Goal: Task Accomplishment & Management: Manage account settings

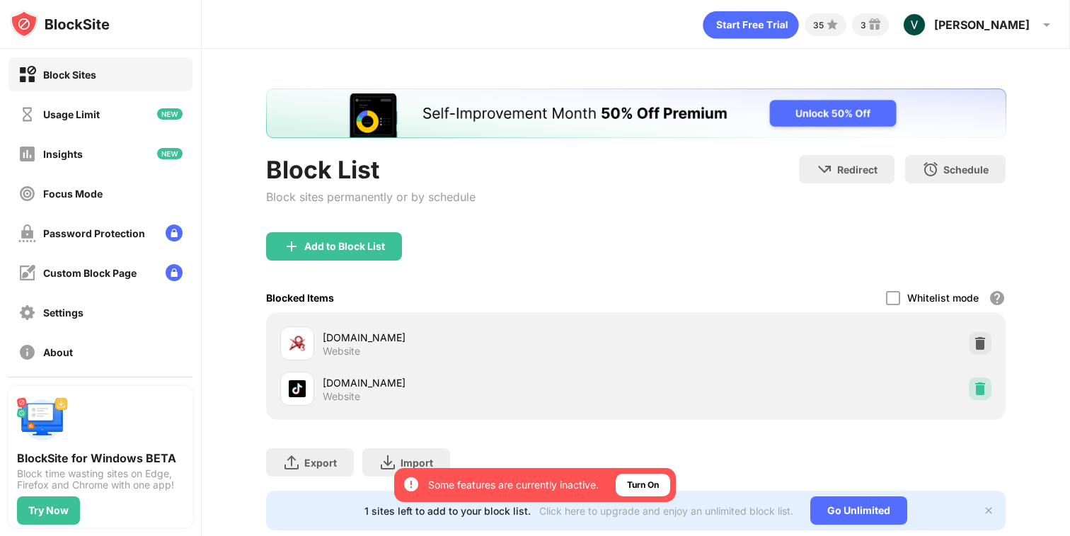
click at [979, 393] on img at bounding box center [980, 388] width 14 height 14
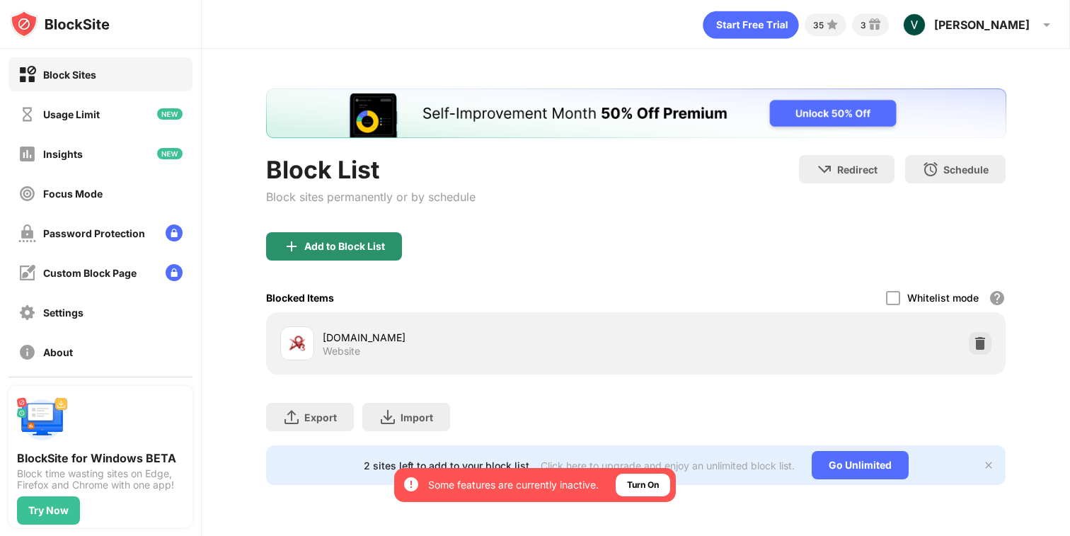
click at [365, 253] on div "Add to Block List" at bounding box center [334, 246] width 136 height 28
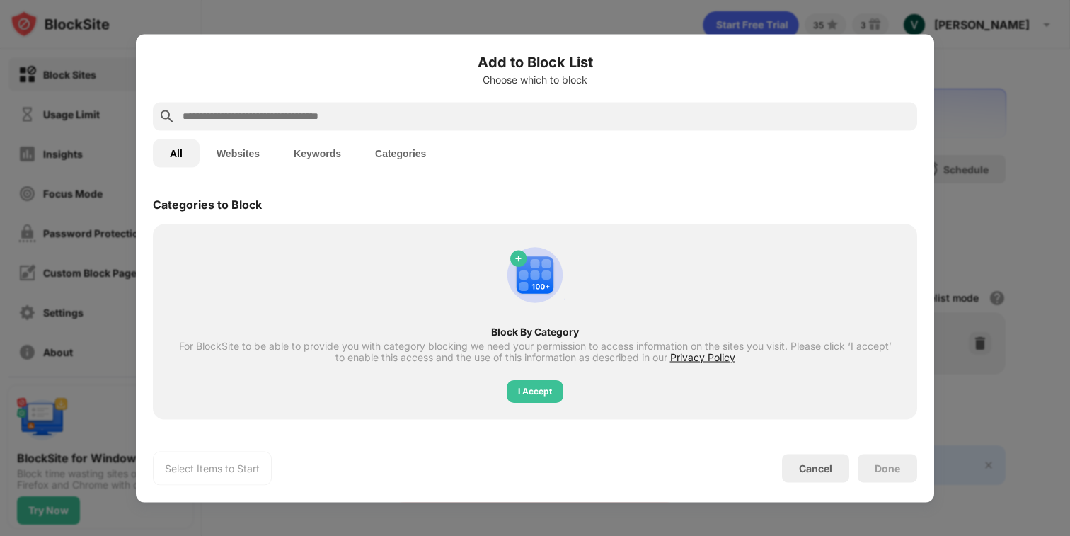
click at [483, 102] on div at bounding box center [535, 116] width 764 height 28
click at [483, 117] on input "text" at bounding box center [546, 116] width 730 height 17
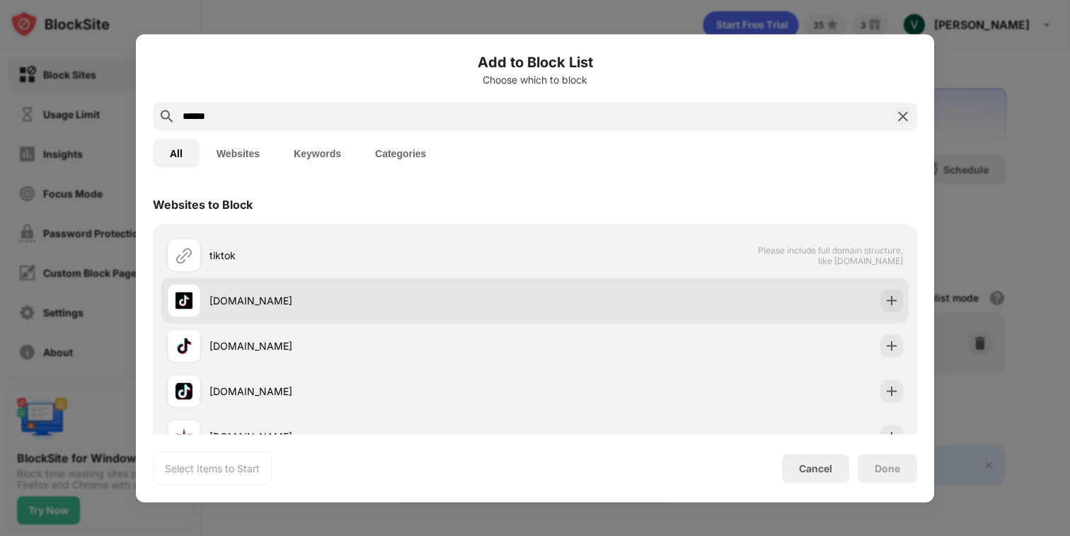
type input "******"
click at [875, 292] on div "[DOMAIN_NAME]" at bounding box center [534, 299] width 747 height 45
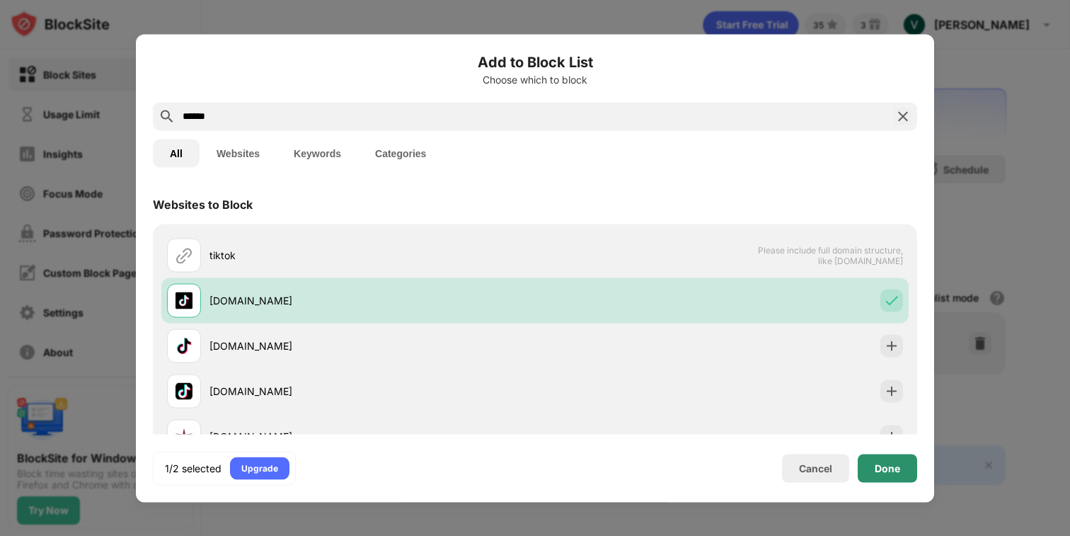
click at [875, 462] on div "Done" at bounding box center [887, 467] width 25 height 11
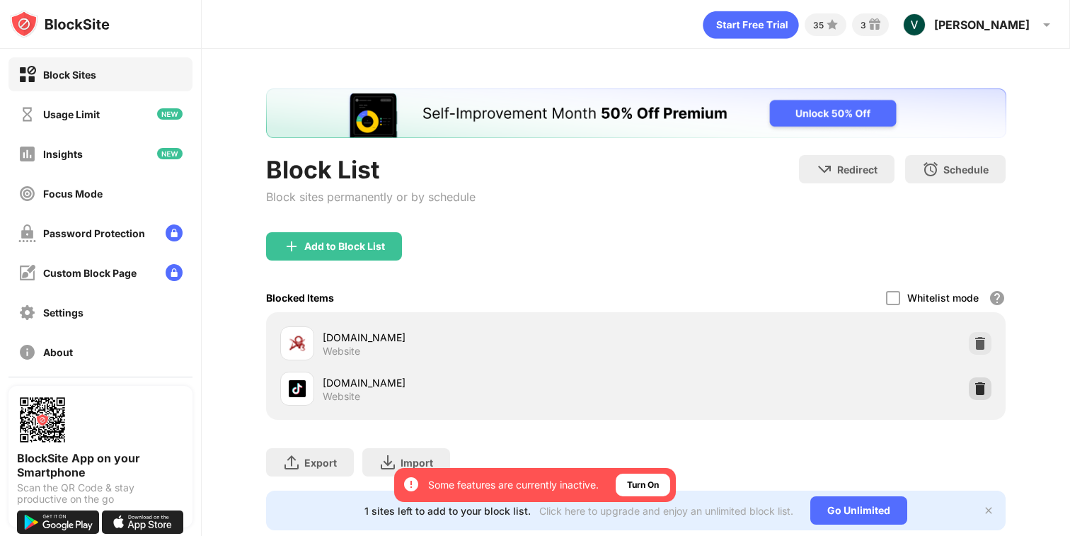
click at [982, 398] on div at bounding box center [980, 388] width 23 height 23
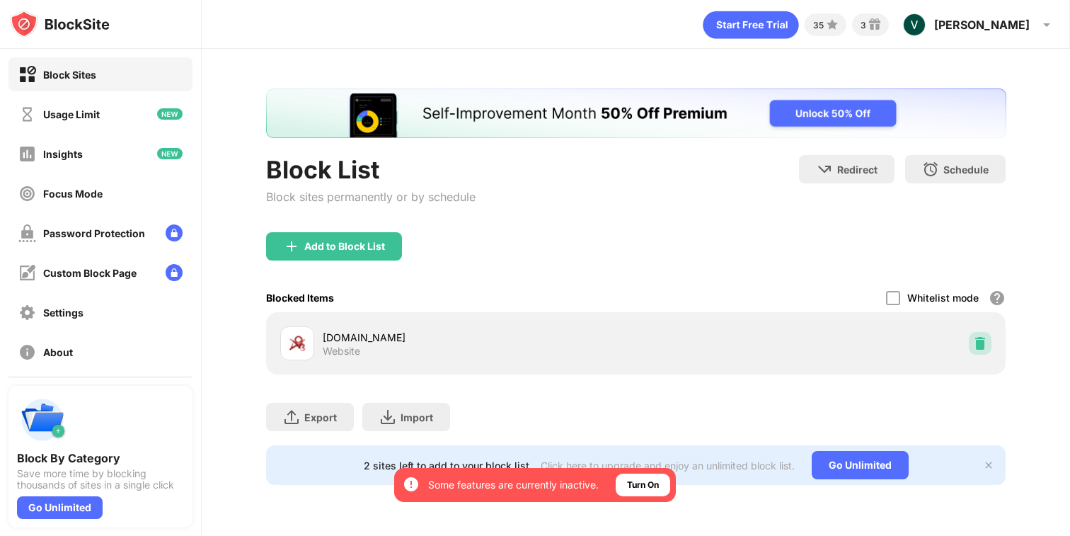
click at [977, 340] on img at bounding box center [980, 343] width 14 height 14
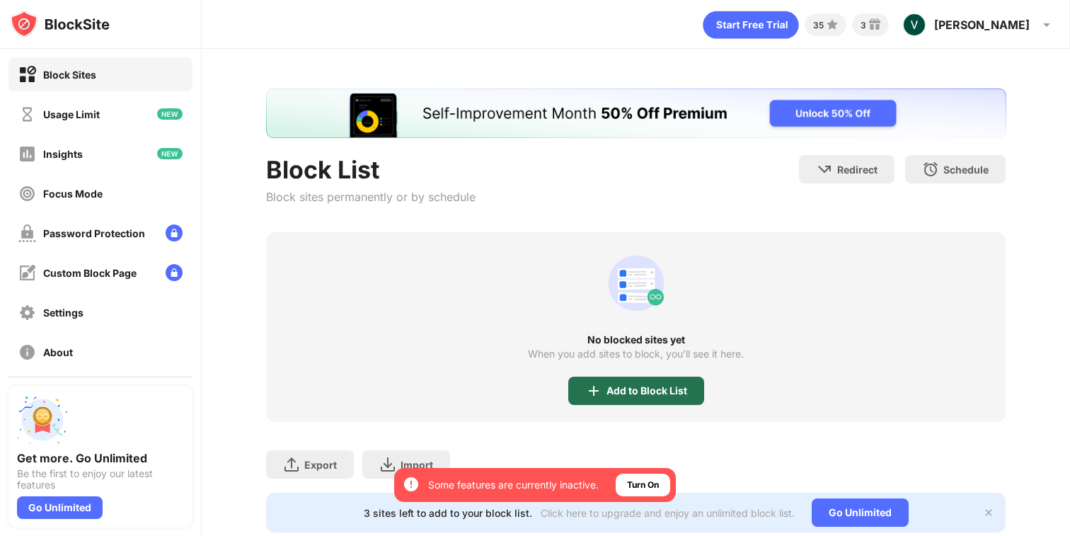
click at [589, 388] on img at bounding box center [593, 390] width 17 height 17
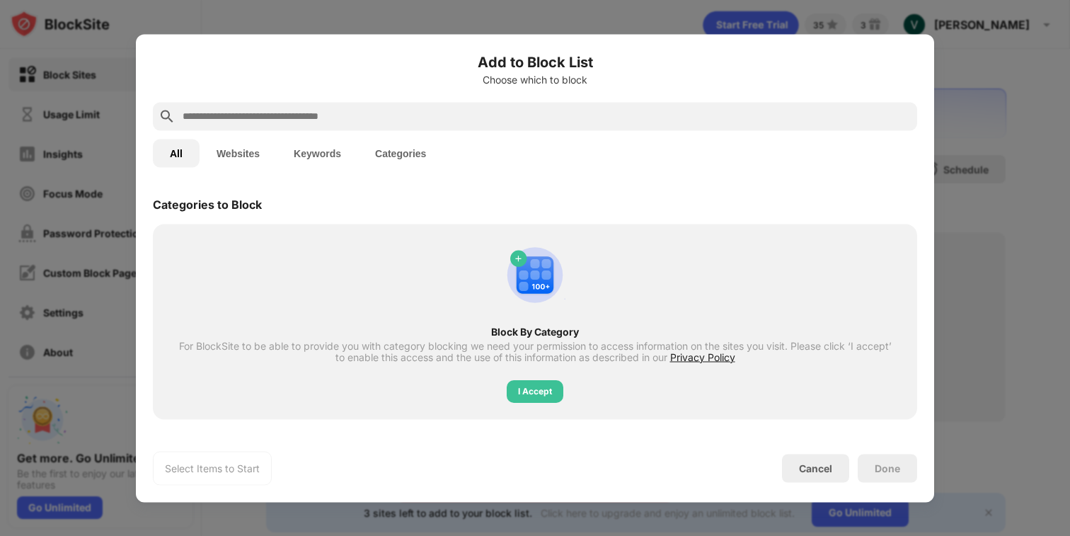
click at [461, 122] on input "text" at bounding box center [546, 116] width 730 height 17
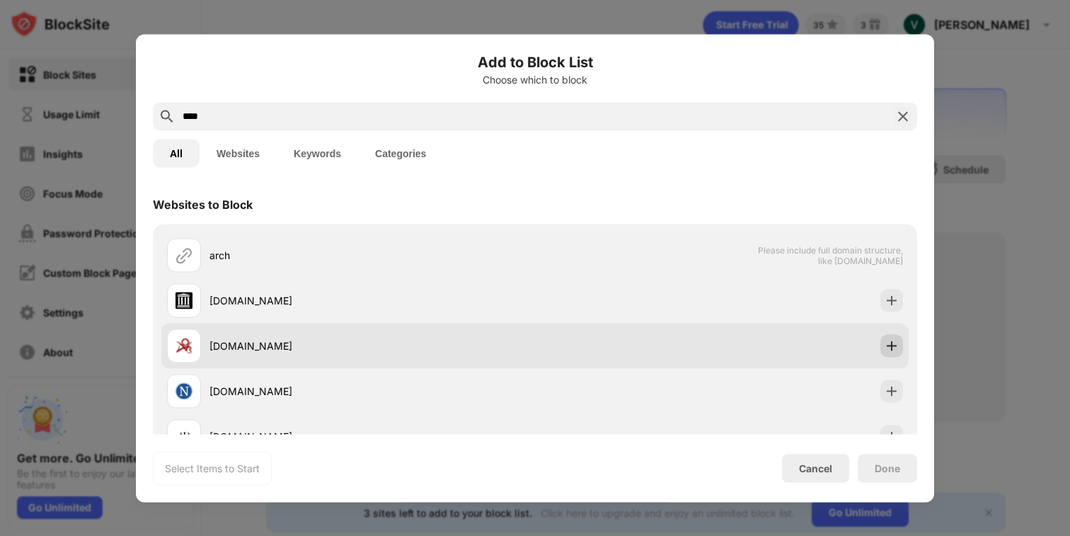
type input "****"
click at [884, 347] on img at bounding box center [891, 345] width 14 height 14
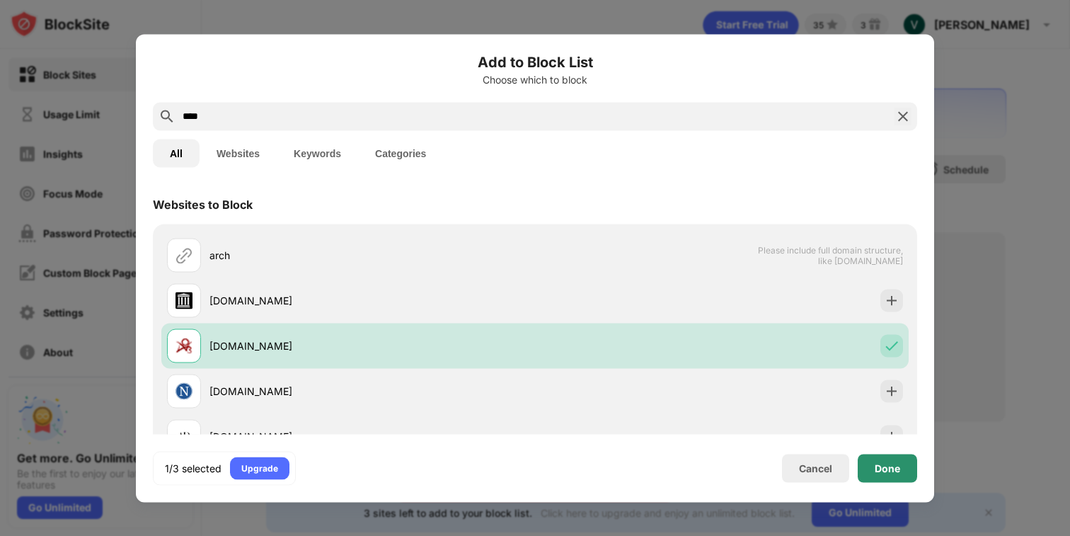
click at [887, 465] on div "Done" at bounding box center [887, 467] width 25 height 11
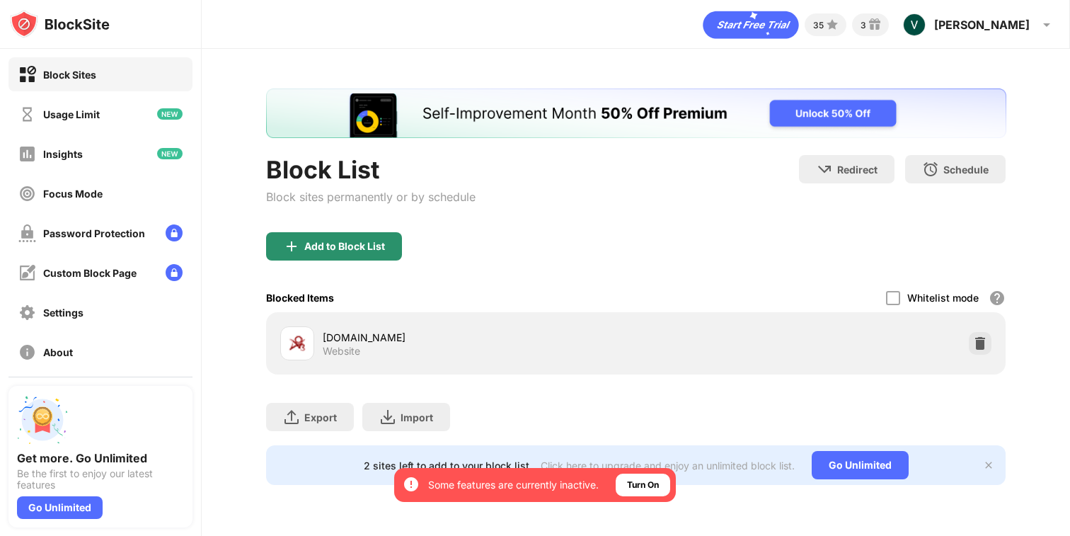
click at [334, 236] on div "Add to Block List" at bounding box center [334, 246] width 136 height 28
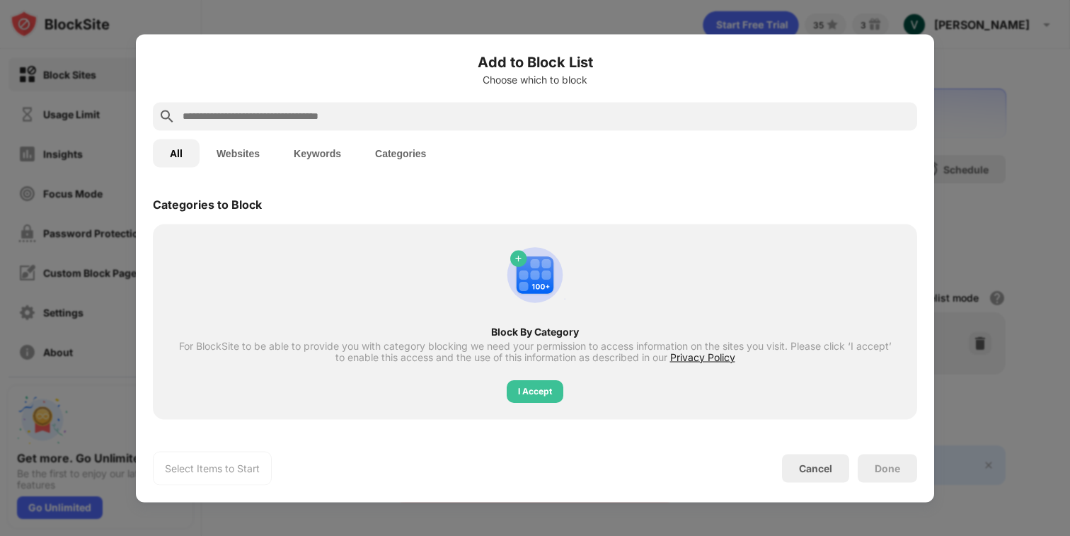
click at [521, 113] on input "text" at bounding box center [546, 116] width 730 height 17
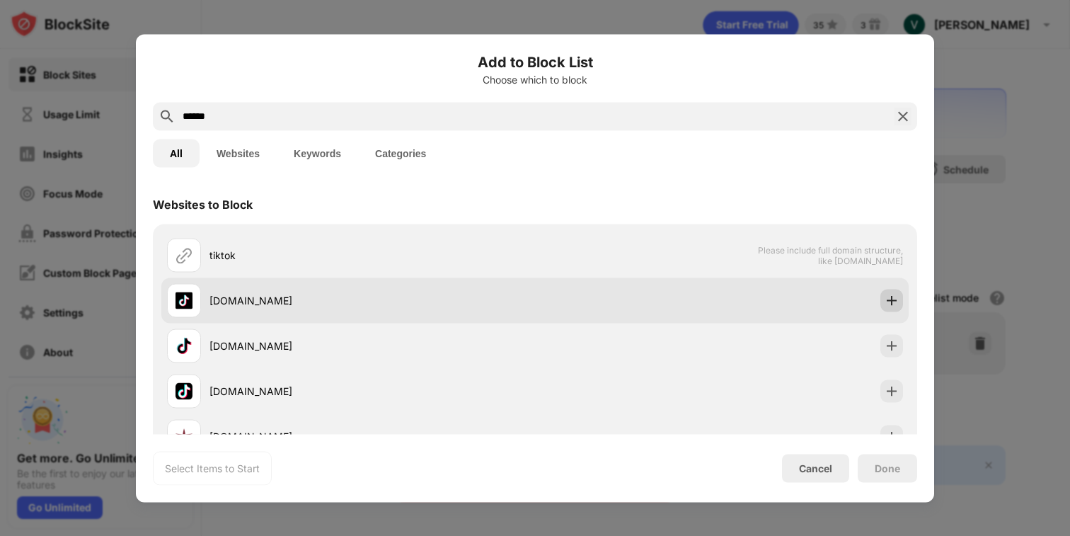
type input "******"
click at [886, 295] on img at bounding box center [891, 300] width 14 height 14
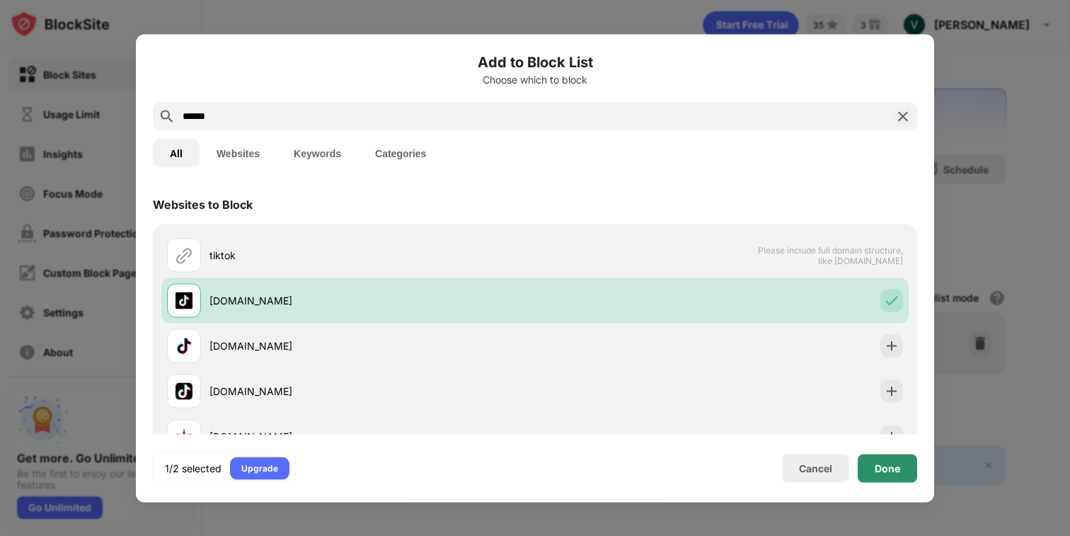
click at [886, 471] on div "Done" at bounding box center [887, 467] width 25 height 11
